Goal: Find specific page/section: Find specific page/section

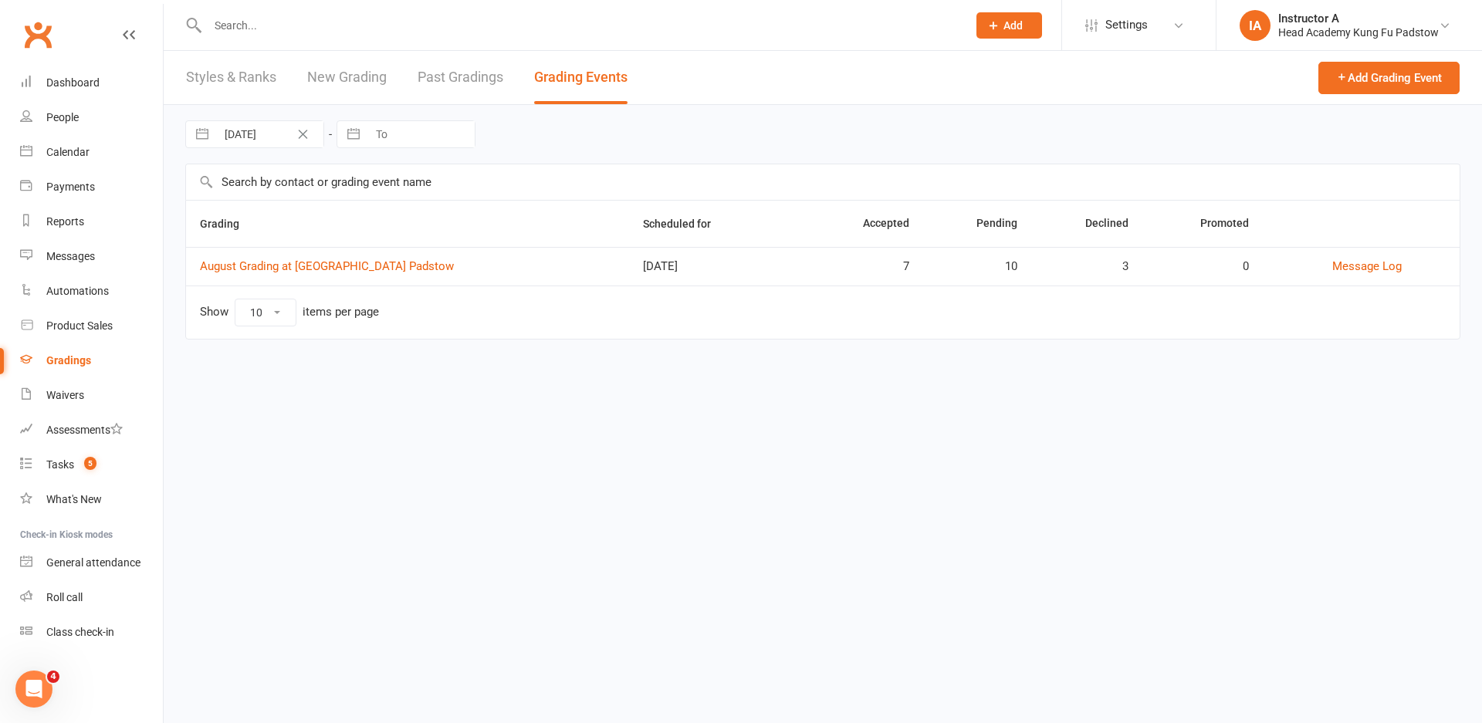
click at [62, 149] on div "Calendar" at bounding box center [67, 152] width 43 height 12
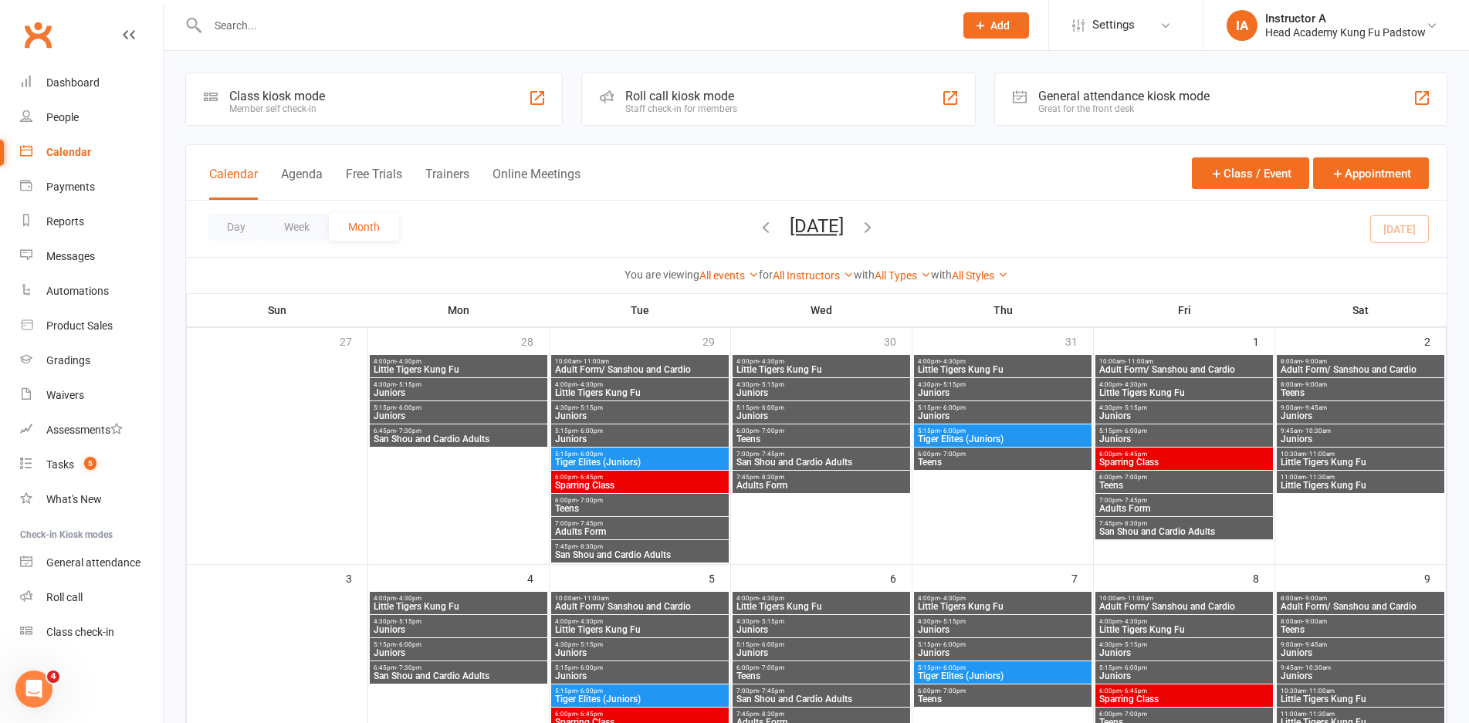
click at [637, 99] on div "Roll call kiosk mode" at bounding box center [681, 96] width 112 height 15
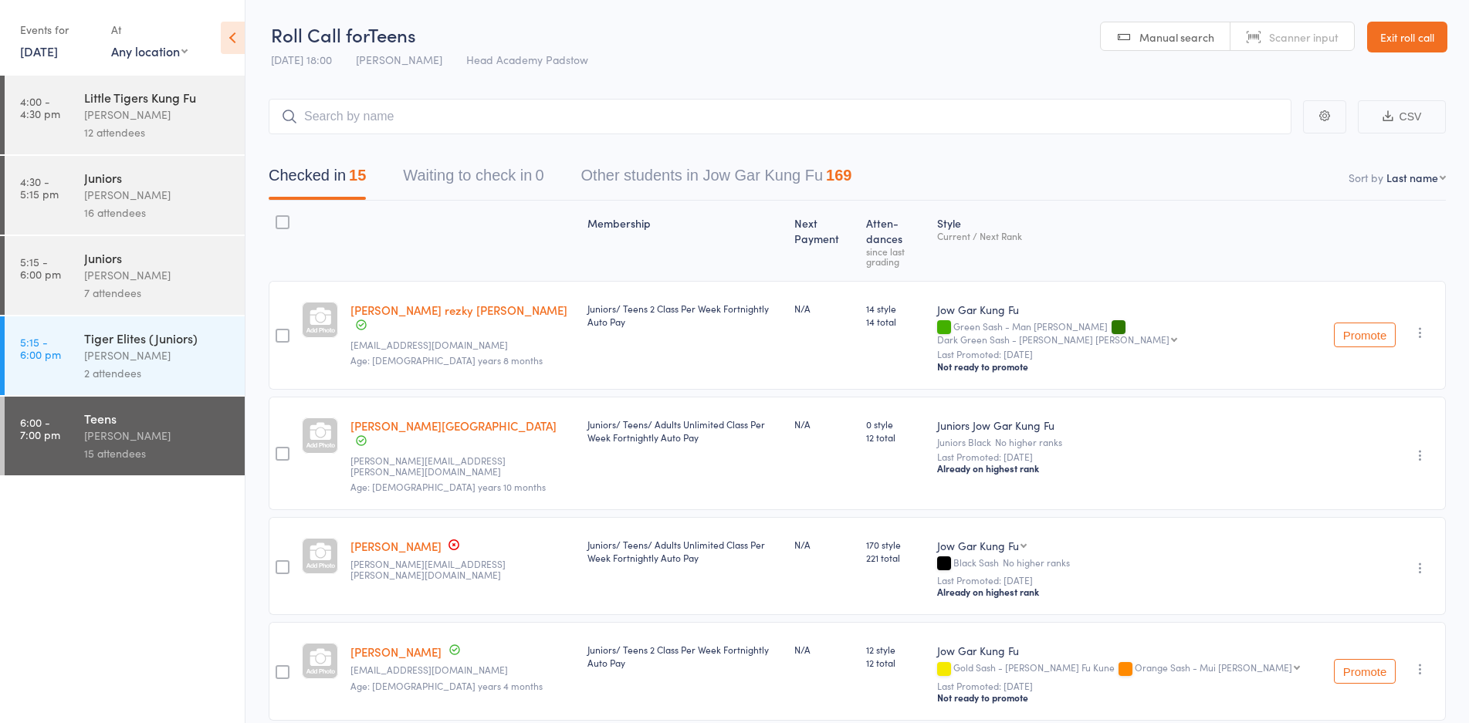
click at [1407, 36] on link "Exit roll call" at bounding box center [1407, 37] width 80 height 31
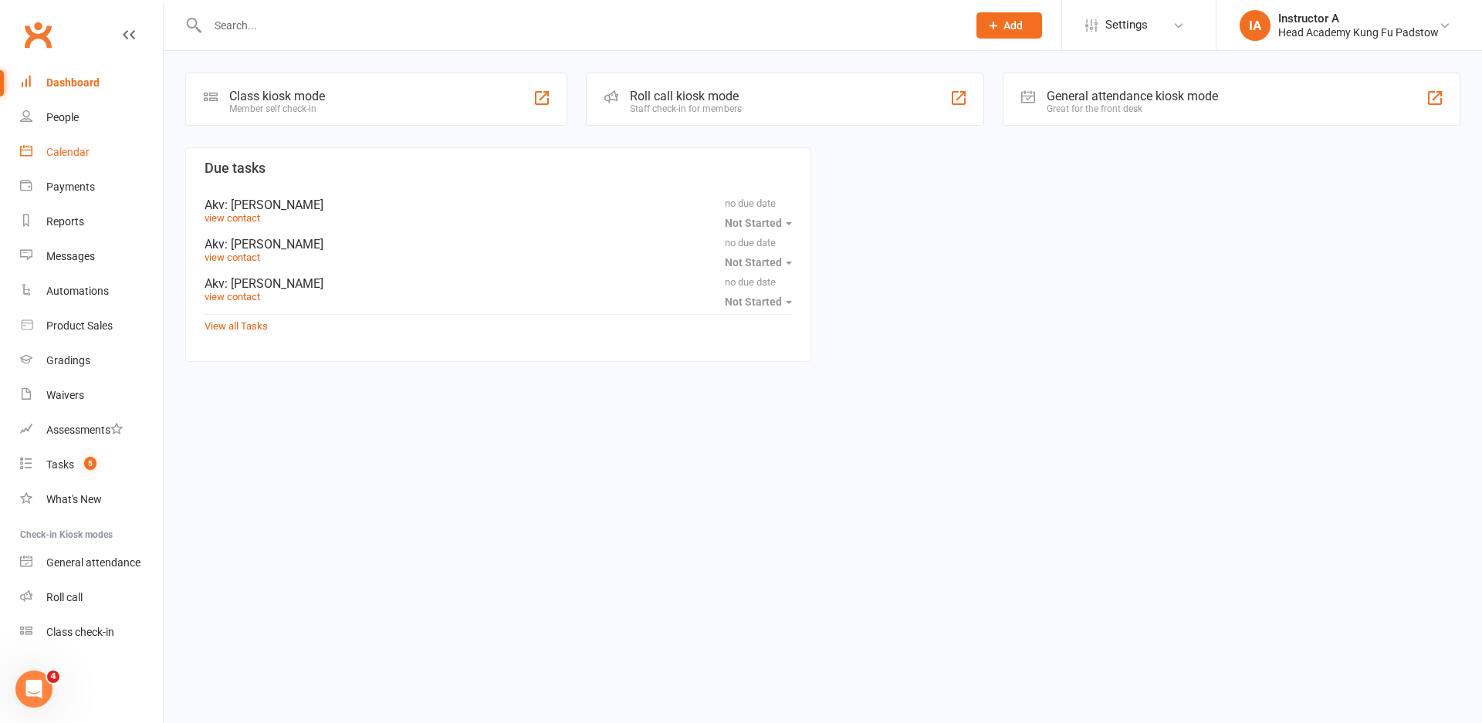
click at [69, 146] on div "Calendar" at bounding box center [67, 152] width 43 height 12
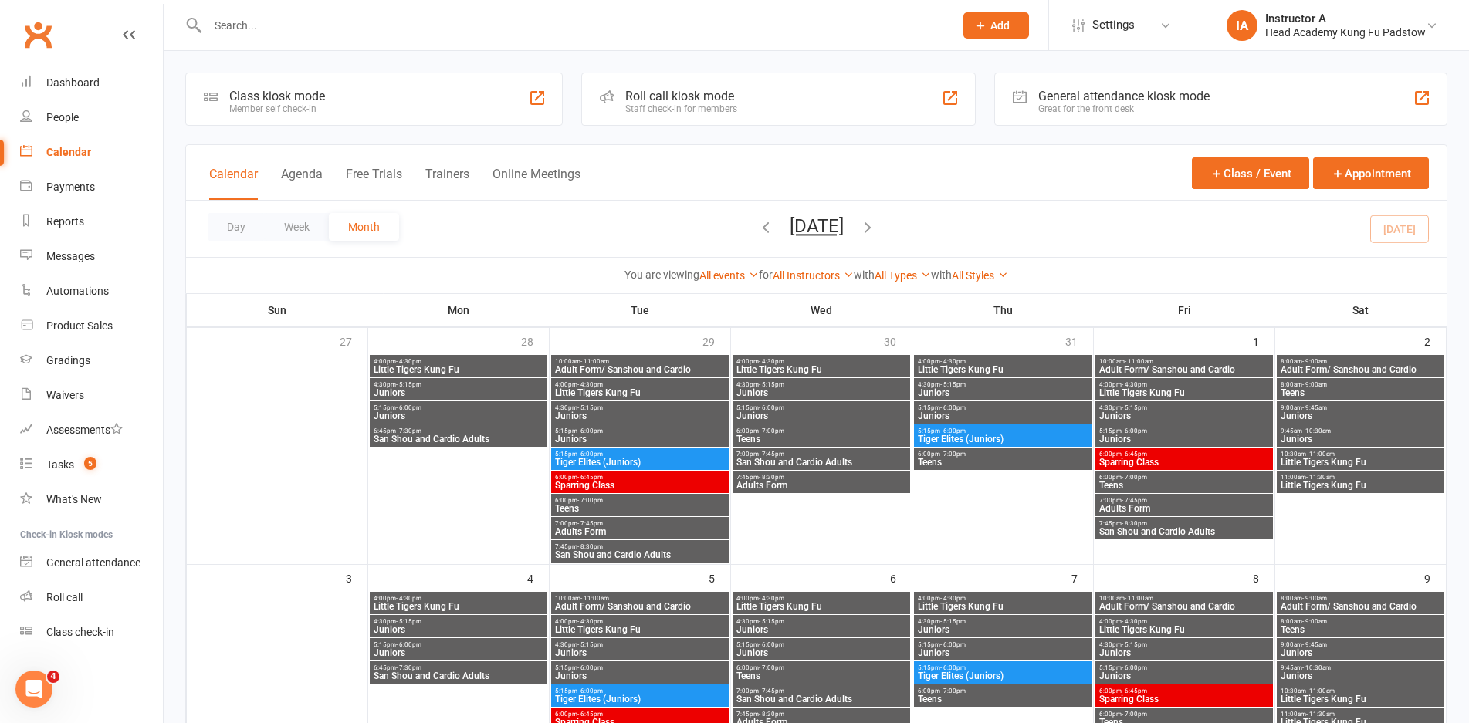
click at [691, 105] on div "Staff check-in for members" at bounding box center [681, 108] width 112 height 11
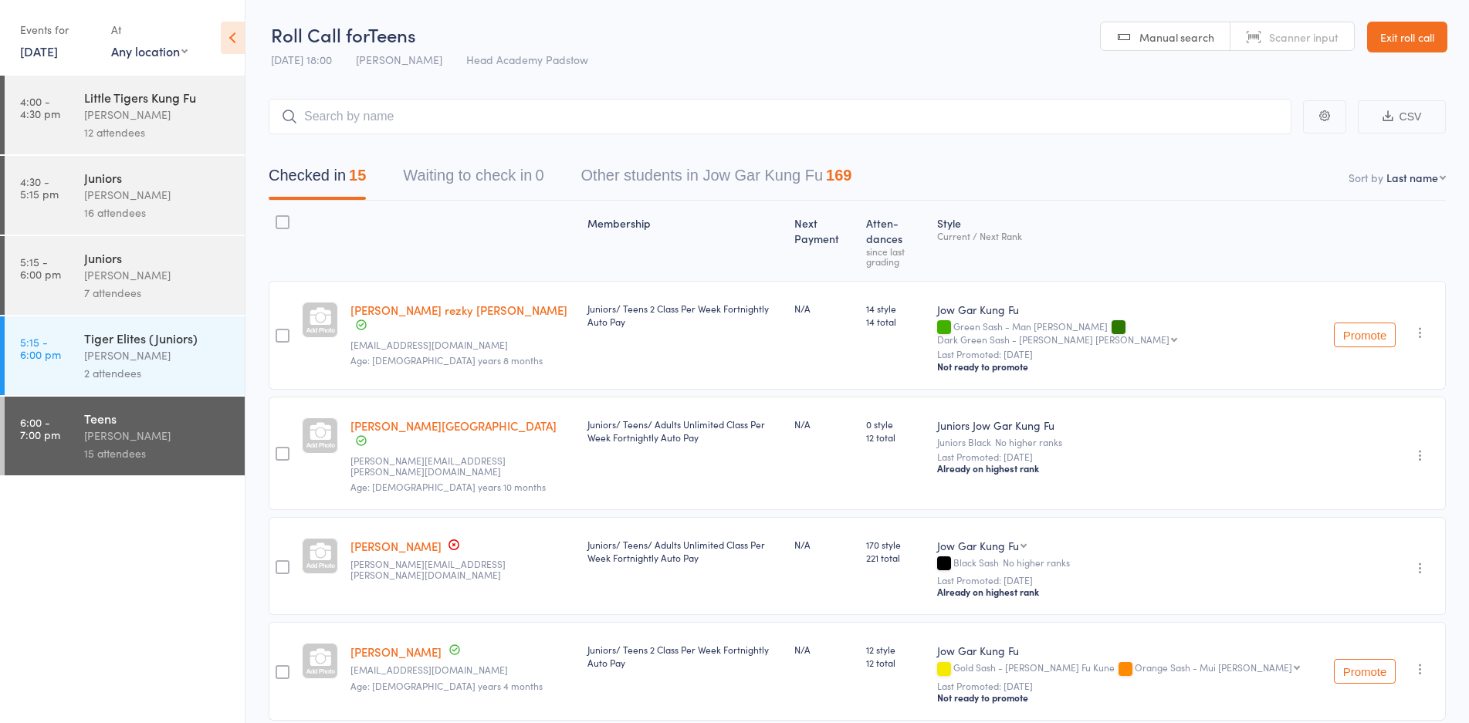
click at [106, 288] on div "7 attendees" at bounding box center [157, 293] width 147 height 18
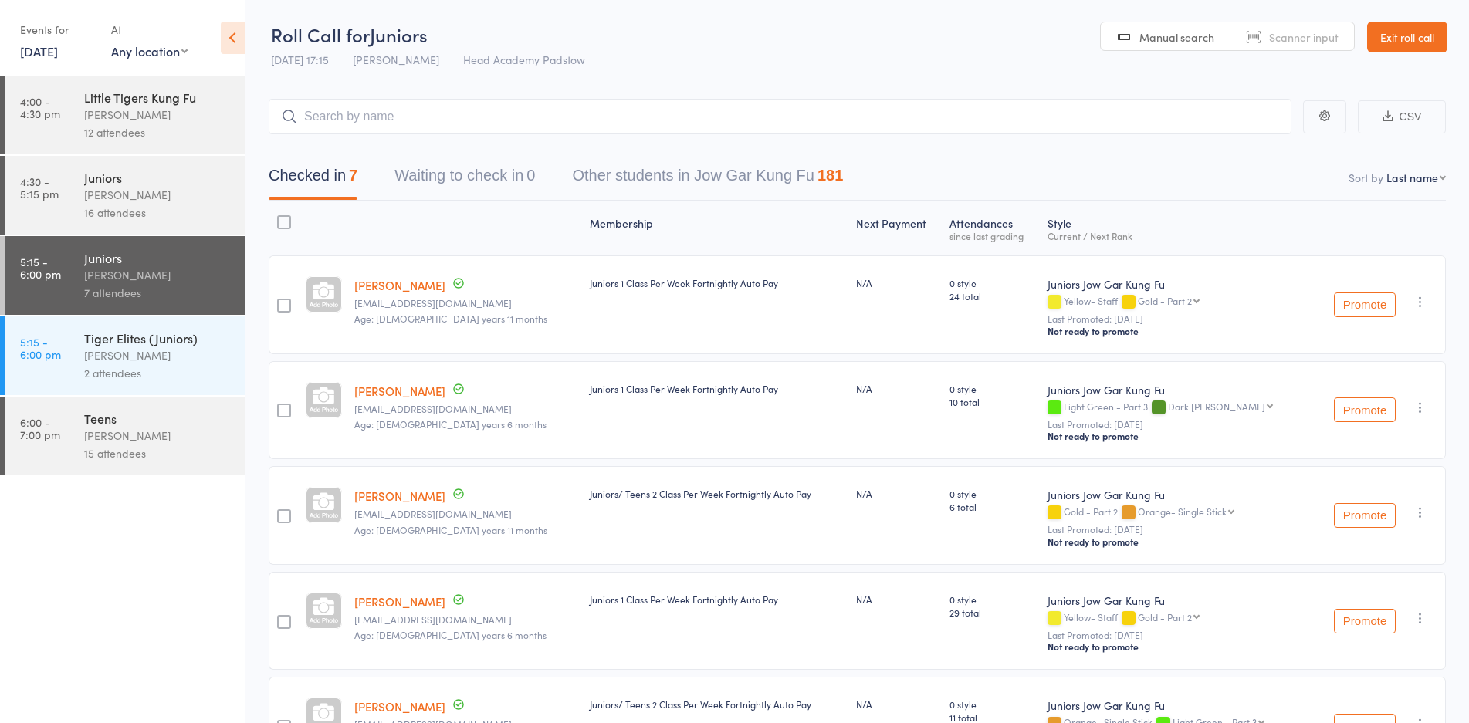
click at [1433, 43] on link "Exit roll call" at bounding box center [1407, 37] width 80 height 31
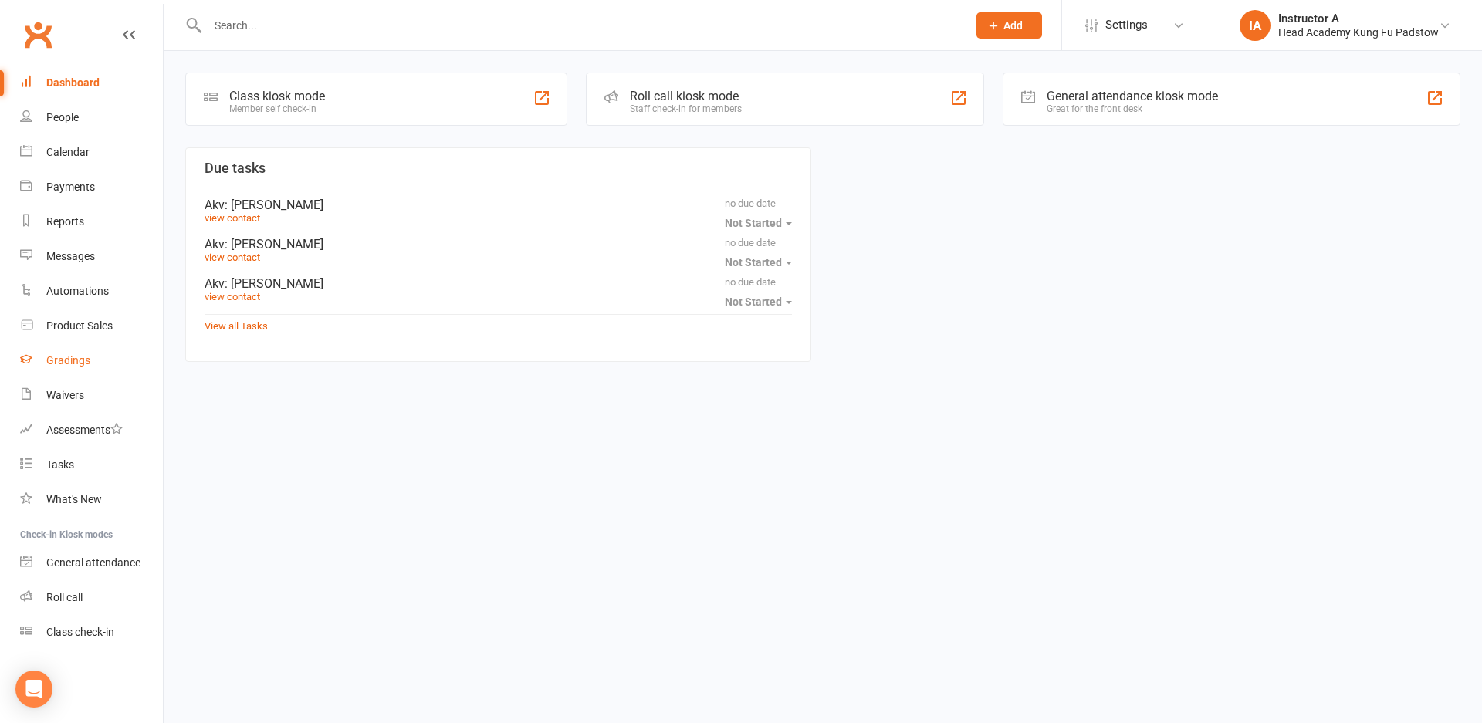
click at [72, 367] on link "Gradings" at bounding box center [91, 361] width 143 height 35
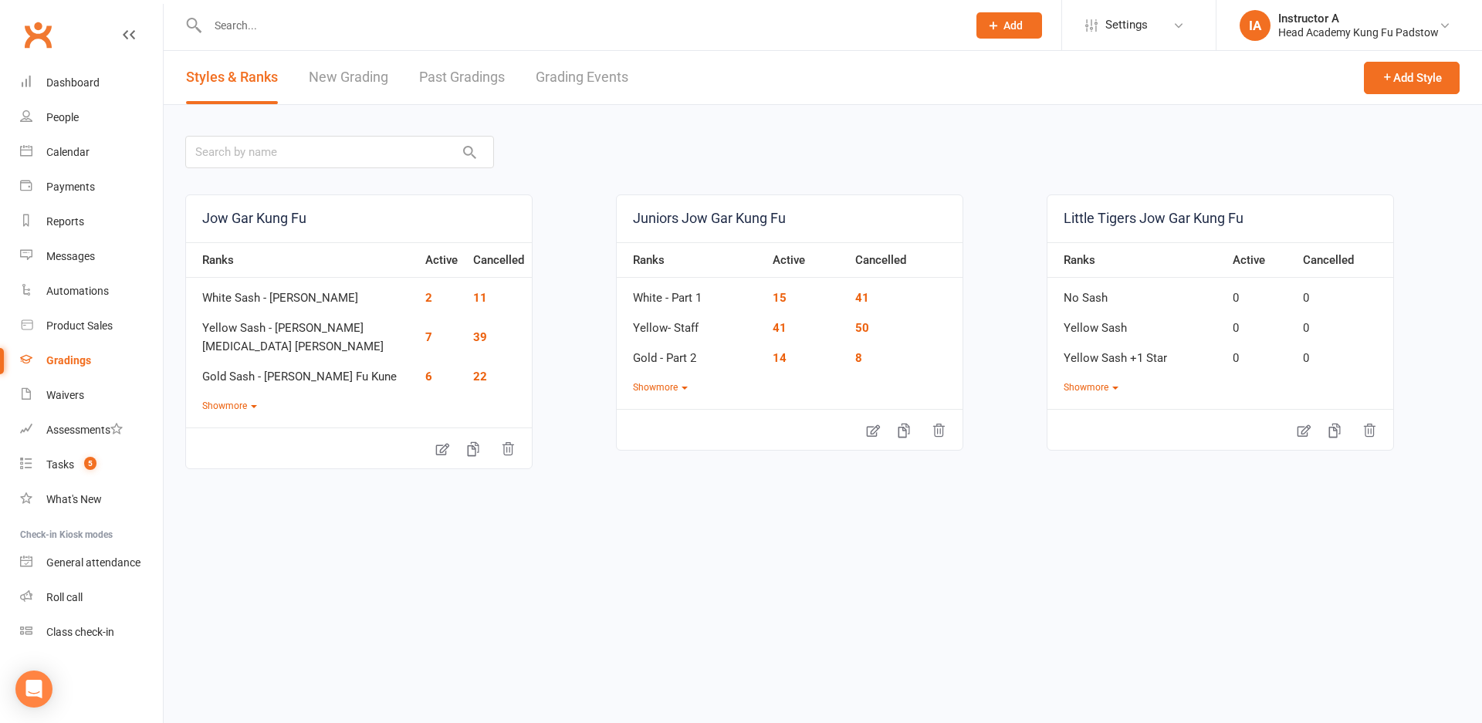
click at [581, 79] on link "Grading Events" at bounding box center [582, 77] width 93 height 53
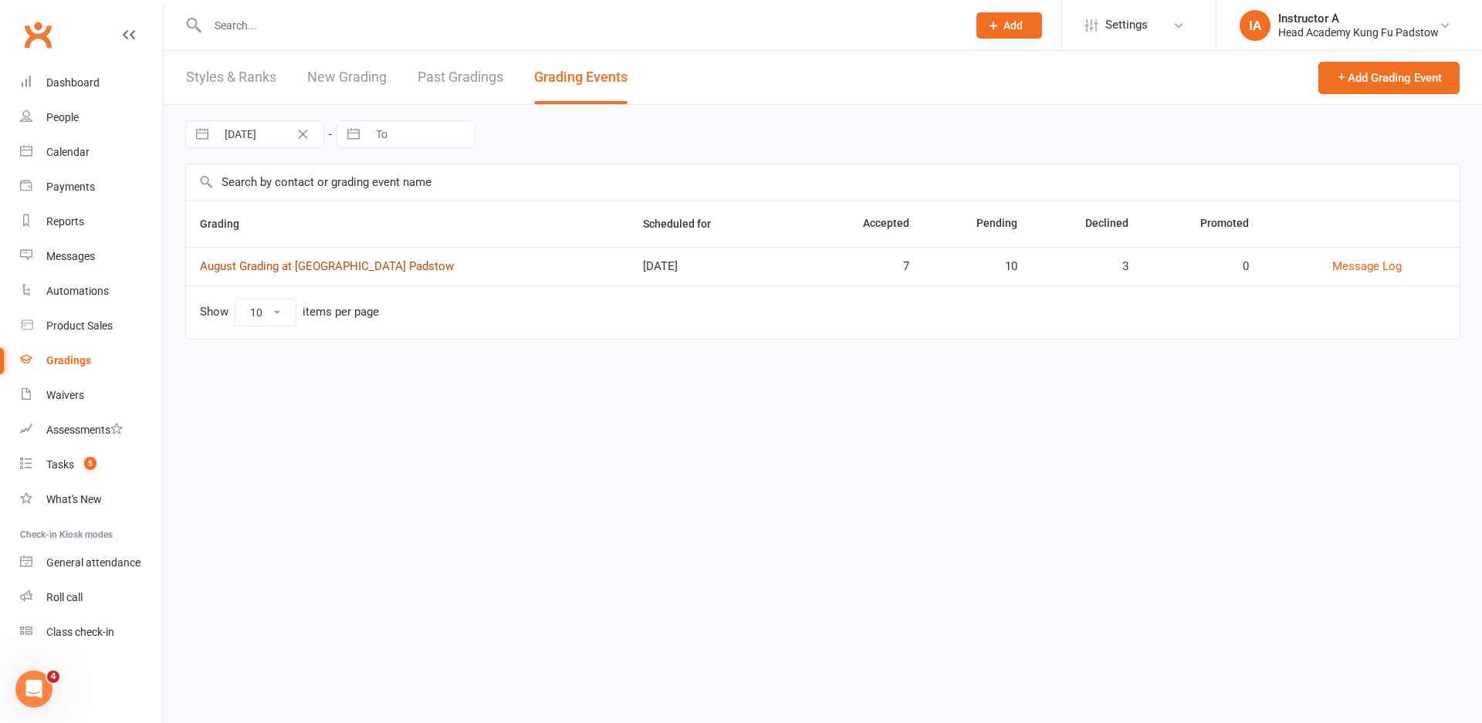
click at [276, 272] on link "August Grading at [GEOGRAPHIC_DATA] Padstow" at bounding box center [327, 266] width 254 height 14
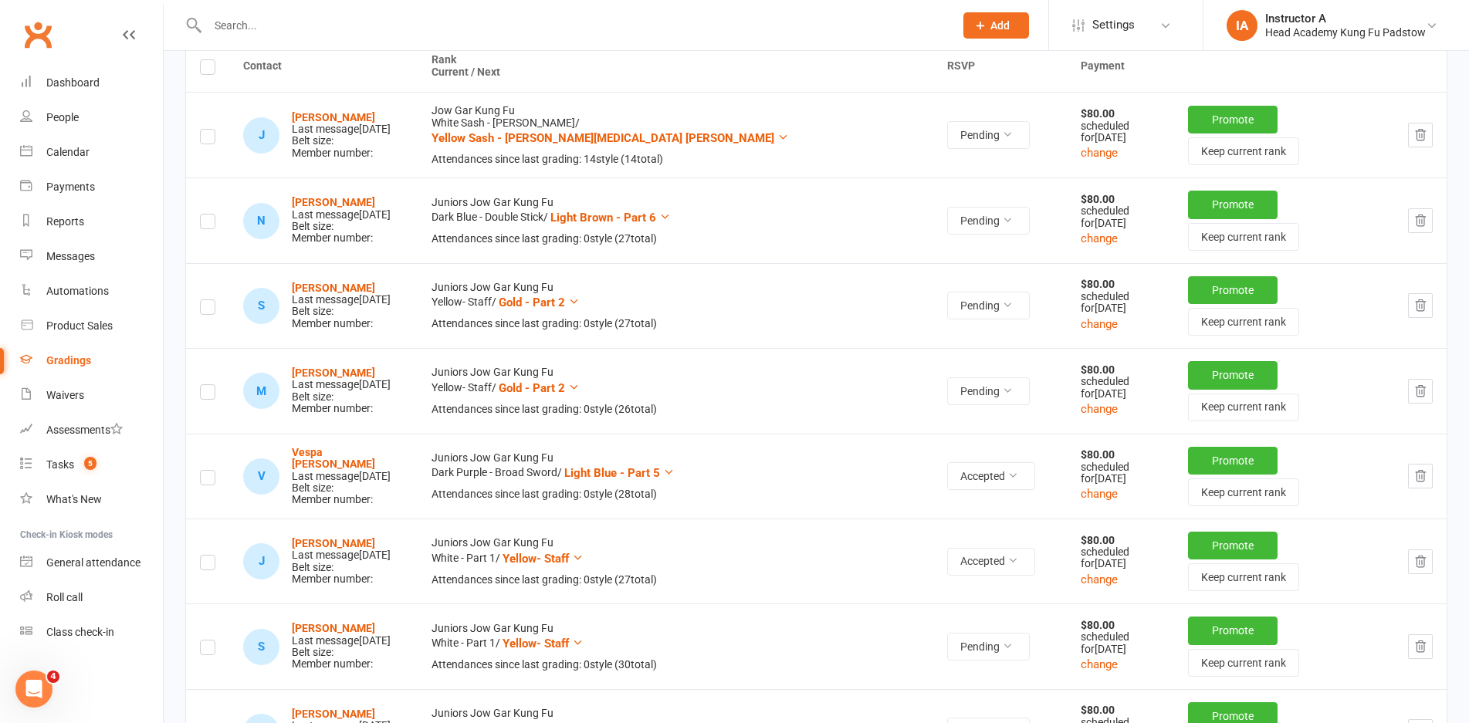
scroll to position [232, 0]
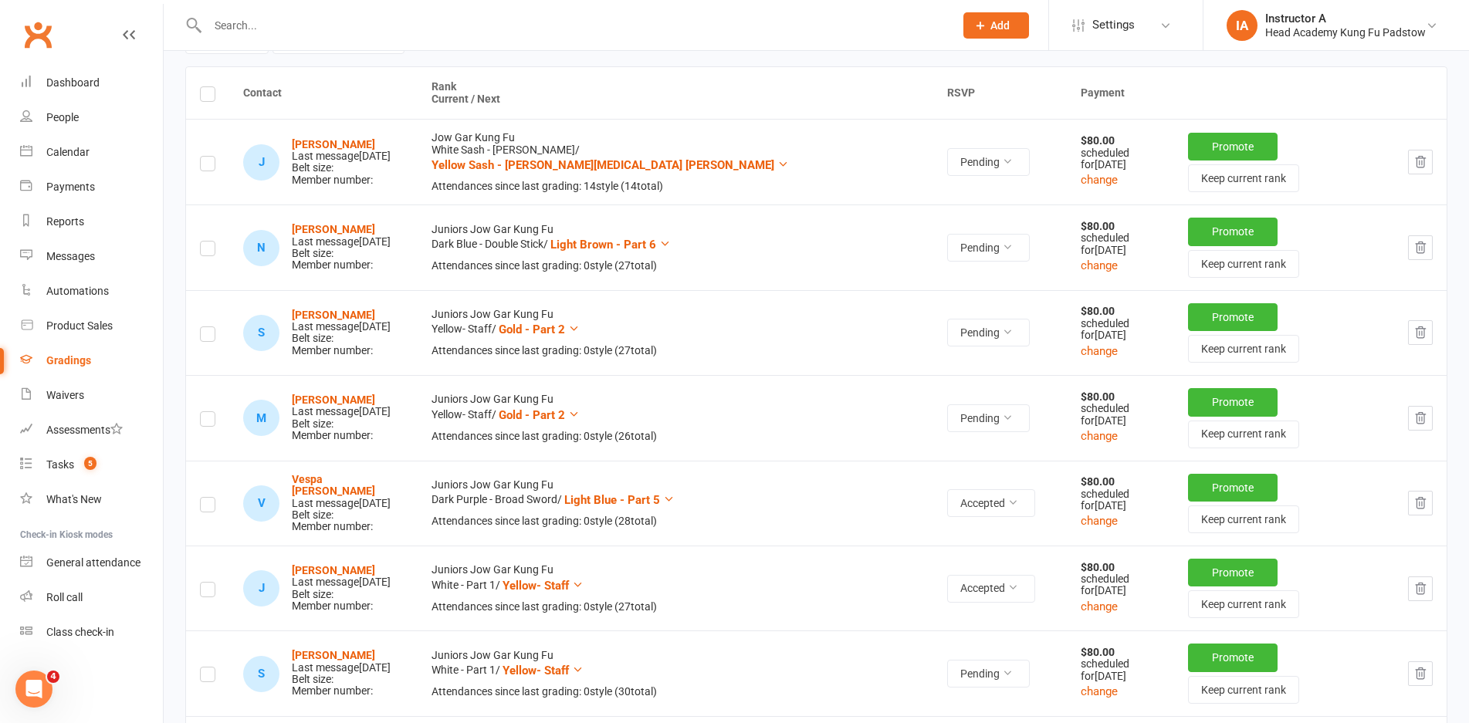
click at [360, 25] on input "text" at bounding box center [573, 26] width 740 height 22
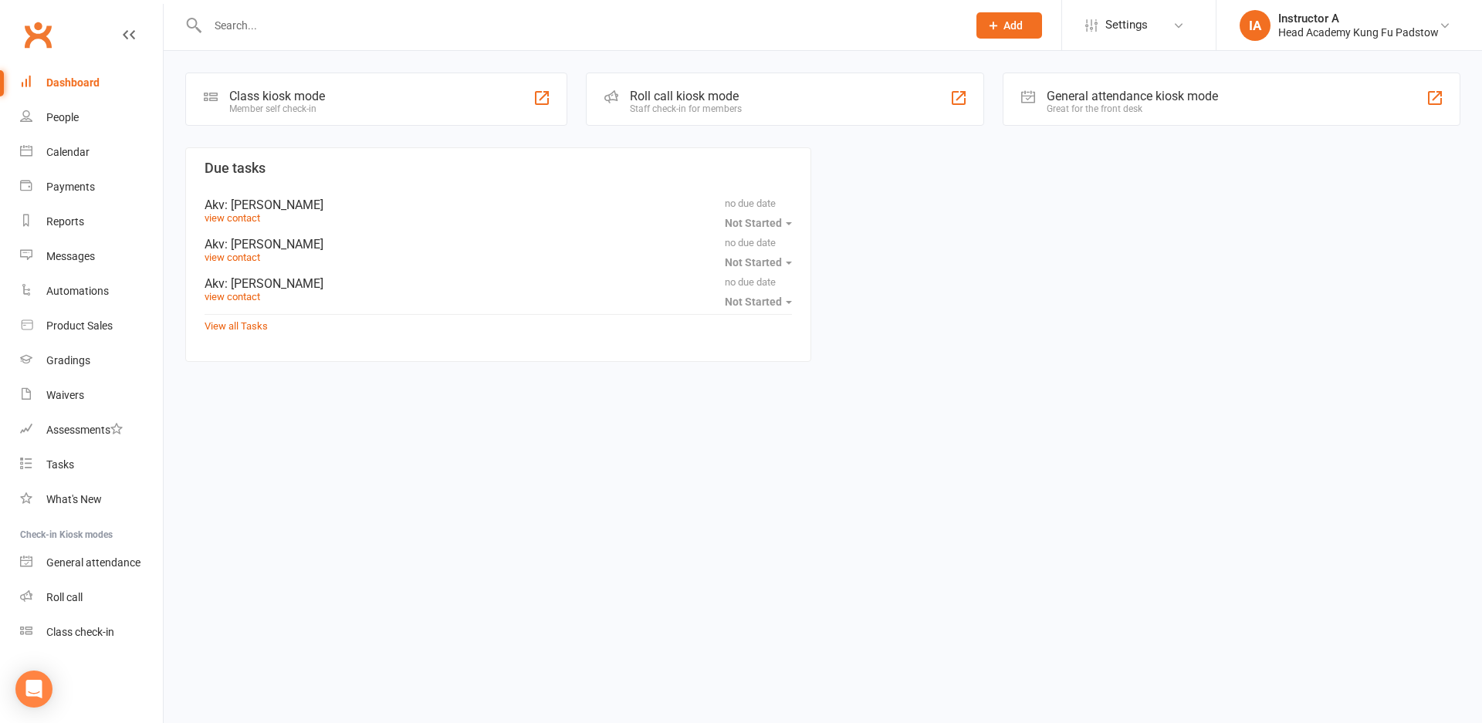
click at [231, 24] on input "text" at bounding box center [579, 26] width 753 height 22
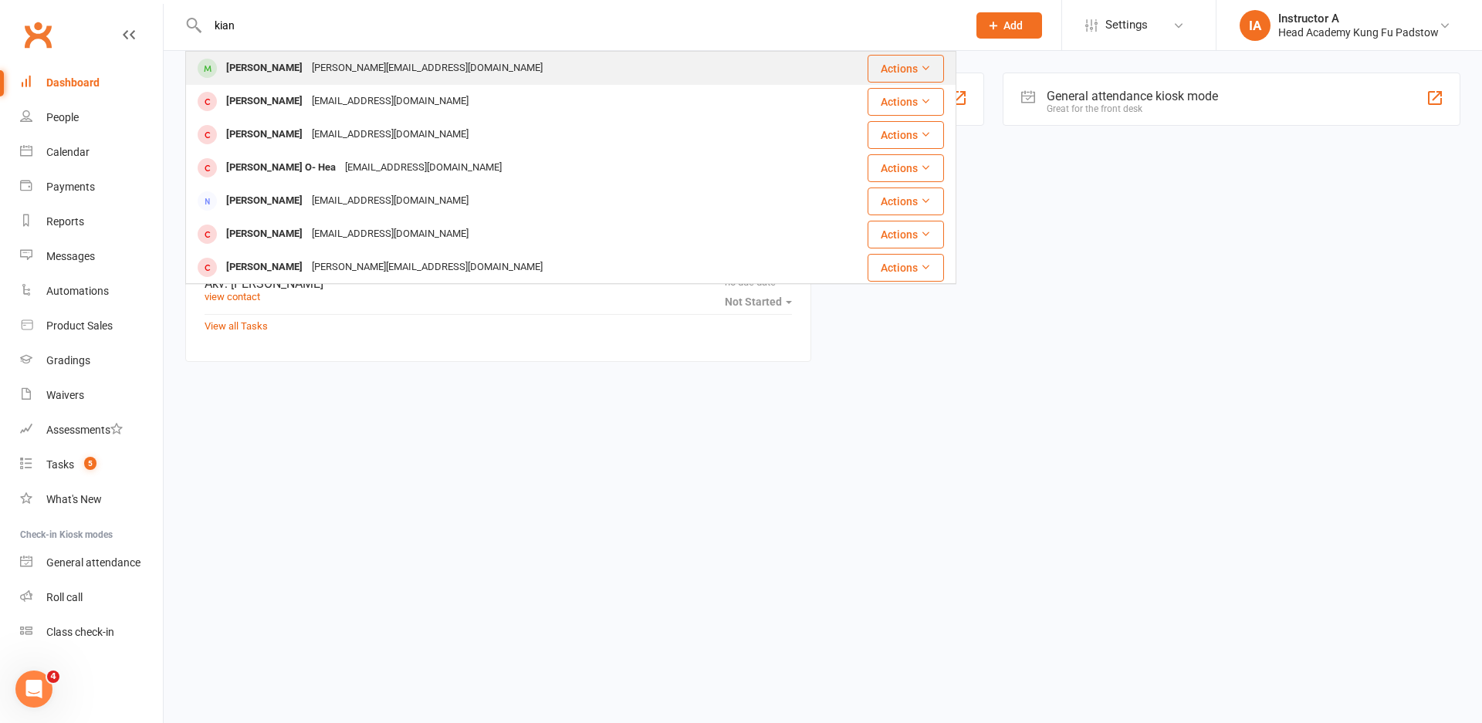
type input "kian"
click at [307, 70] on div "m.woods.16@hotmail.com" at bounding box center [427, 68] width 240 height 22
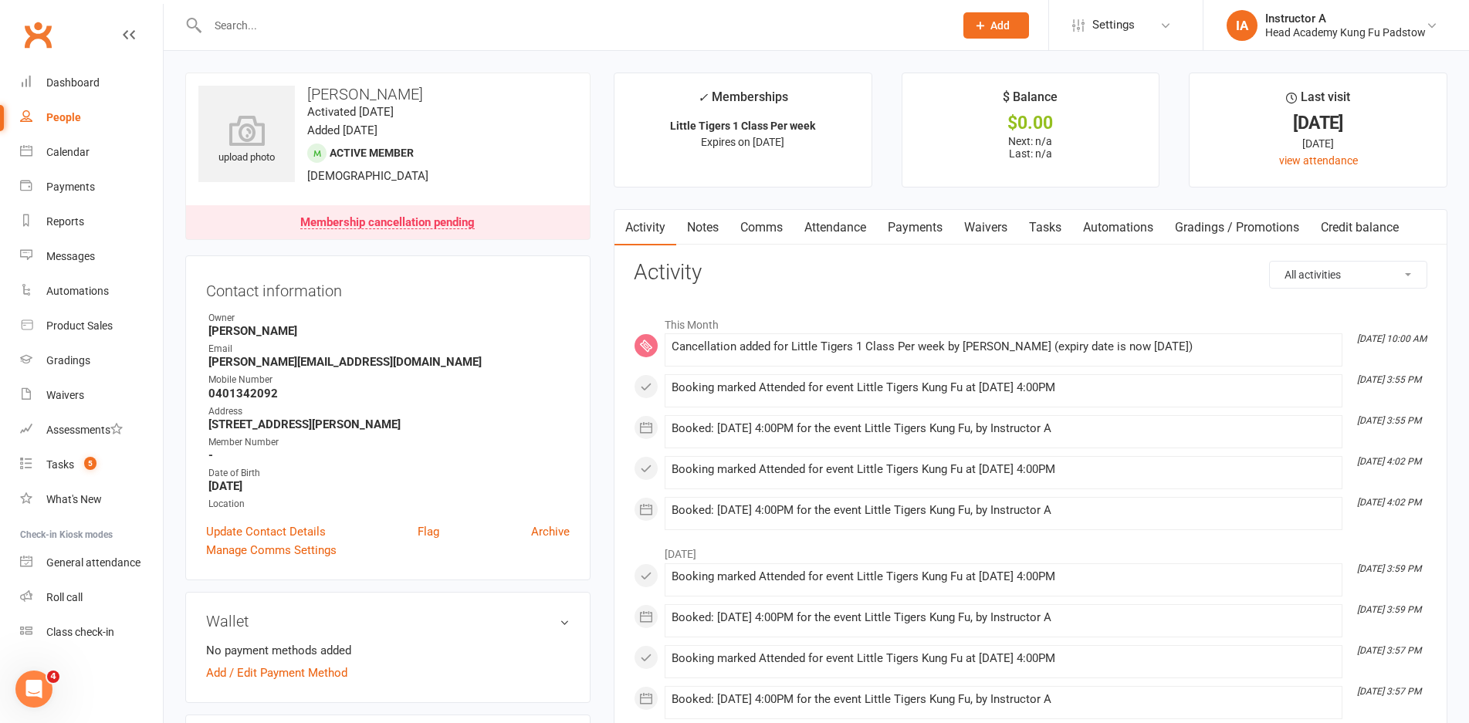
click at [520, 423] on strong "23 Bishop St Revesby NSW 2212" at bounding box center [388, 425] width 361 height 14
